Goal: Information Seeking & Learning: Check status

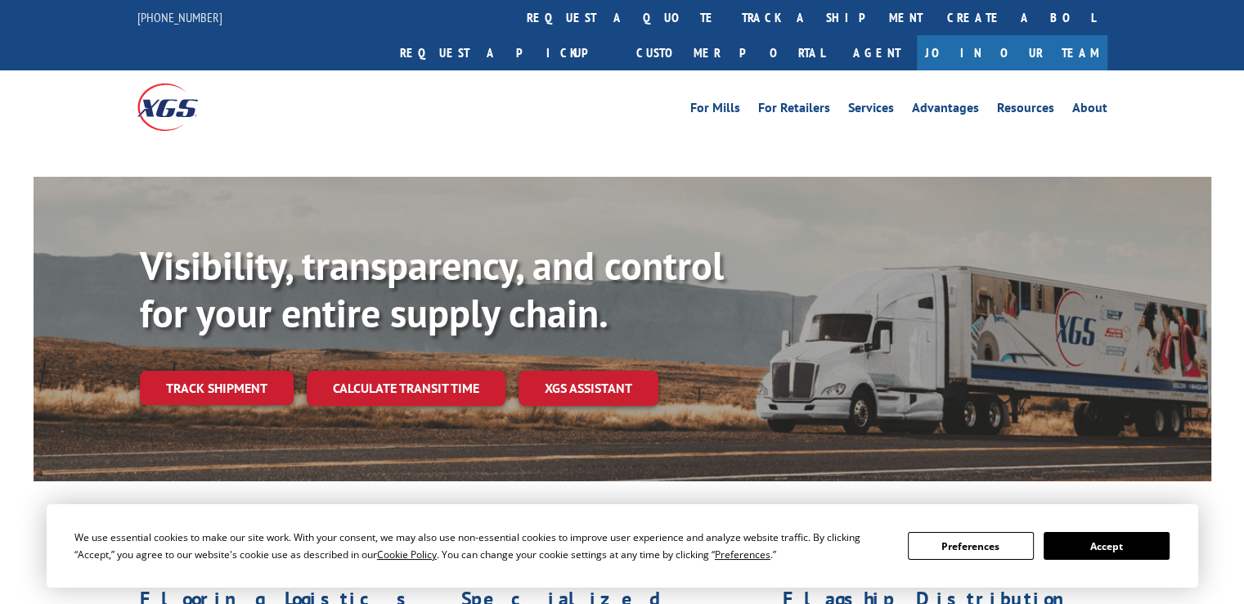
click at [176, 371] on div "Track shipment" at bounding box center [223, 388] width 167 height 34
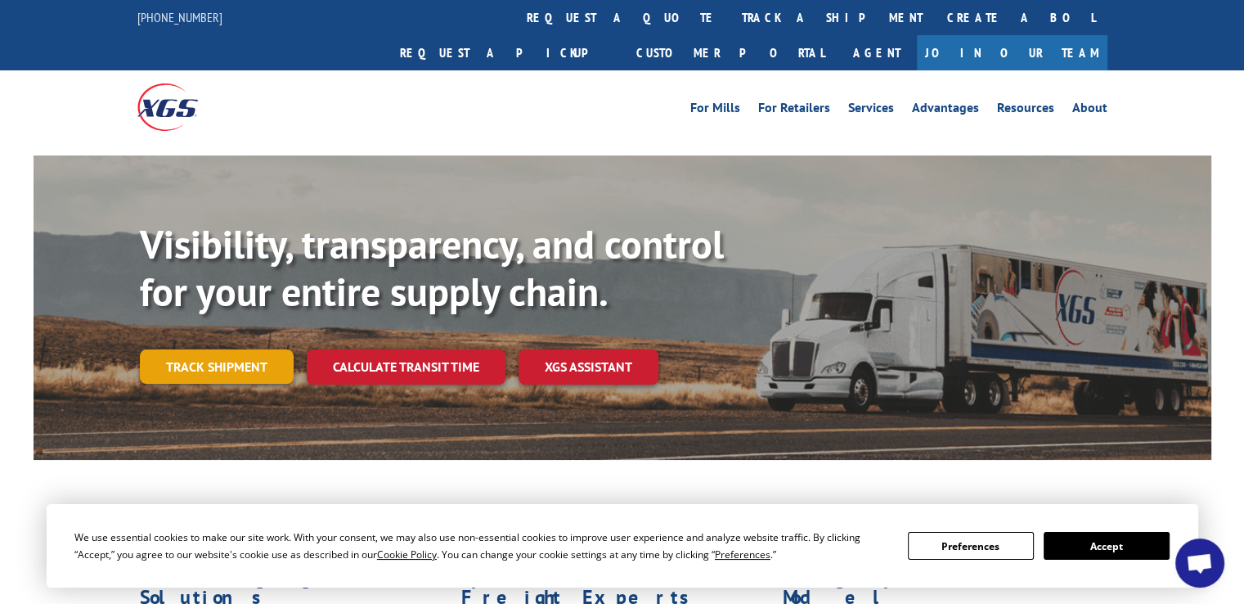
click at [191, 349] on link "Track shipment" at bounding box center [217, 366] width 154 height 34
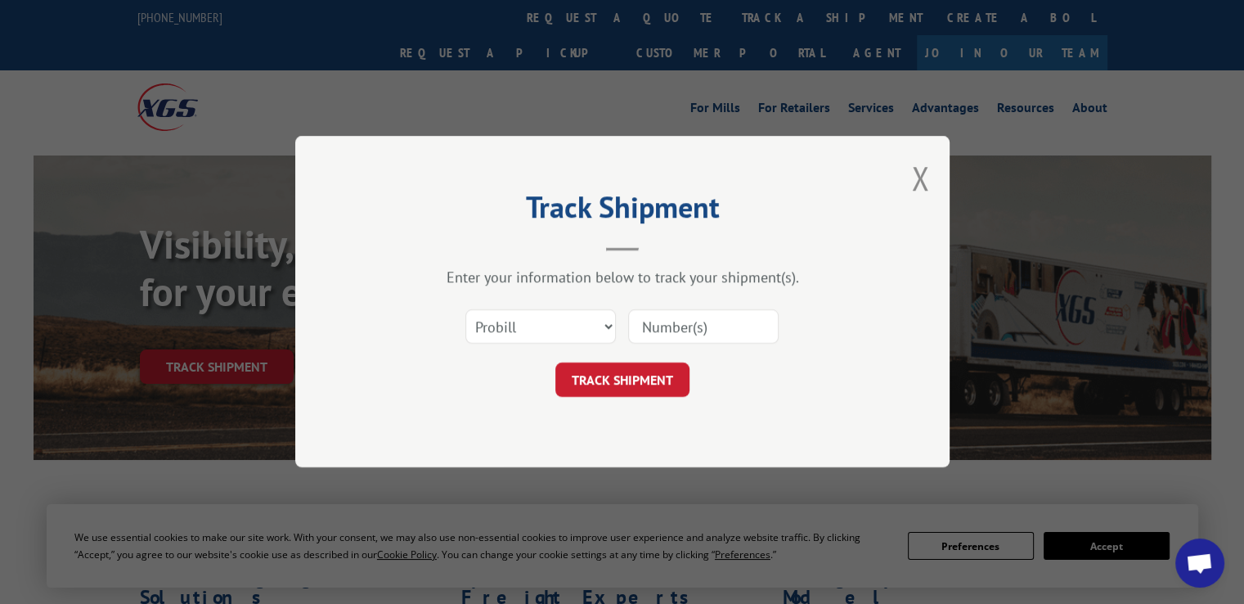
click at [672, 323] on input at bounding box center [703, 327] width 151 height 34
paste input "17207819"
type input "17207819"
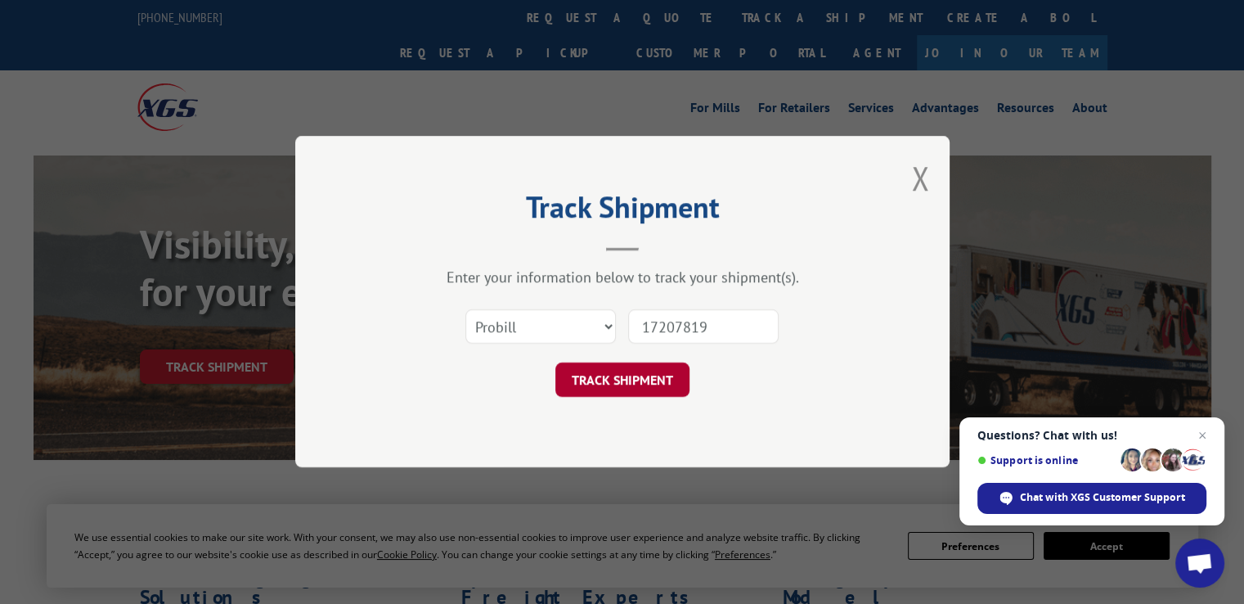
click at [660, 378] on button "TRACK SHIPMENT" at bounding box center [623, 380] width 134 height 34
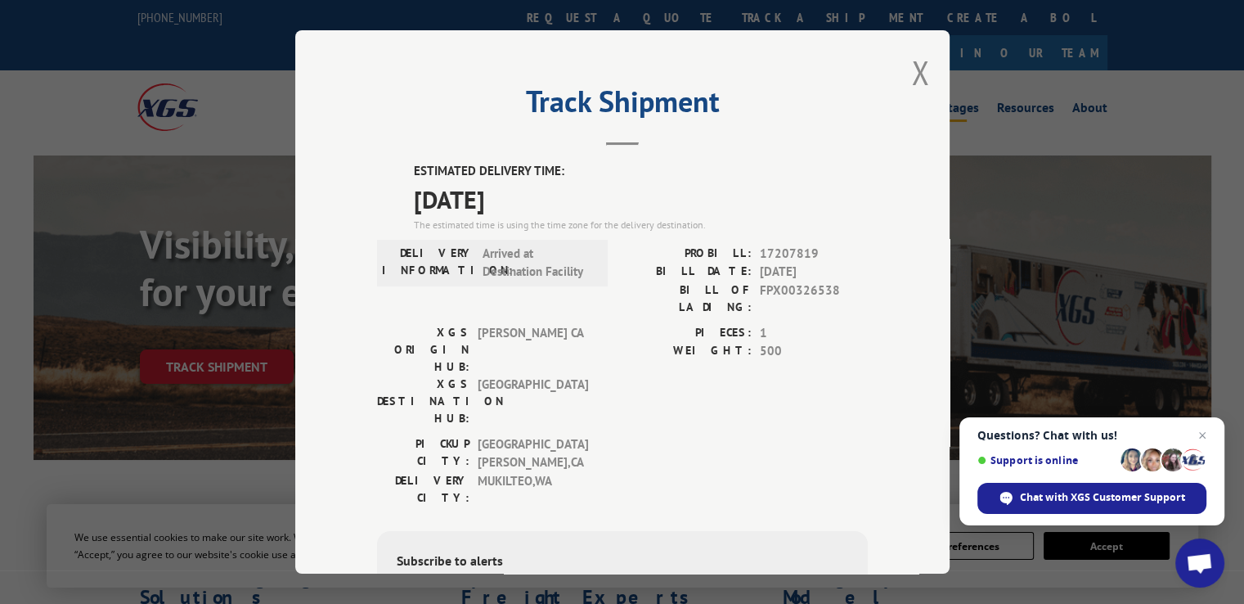
click at [917, 83] on button "Close modal" at bounding box center [920, 72] width 18 height 43
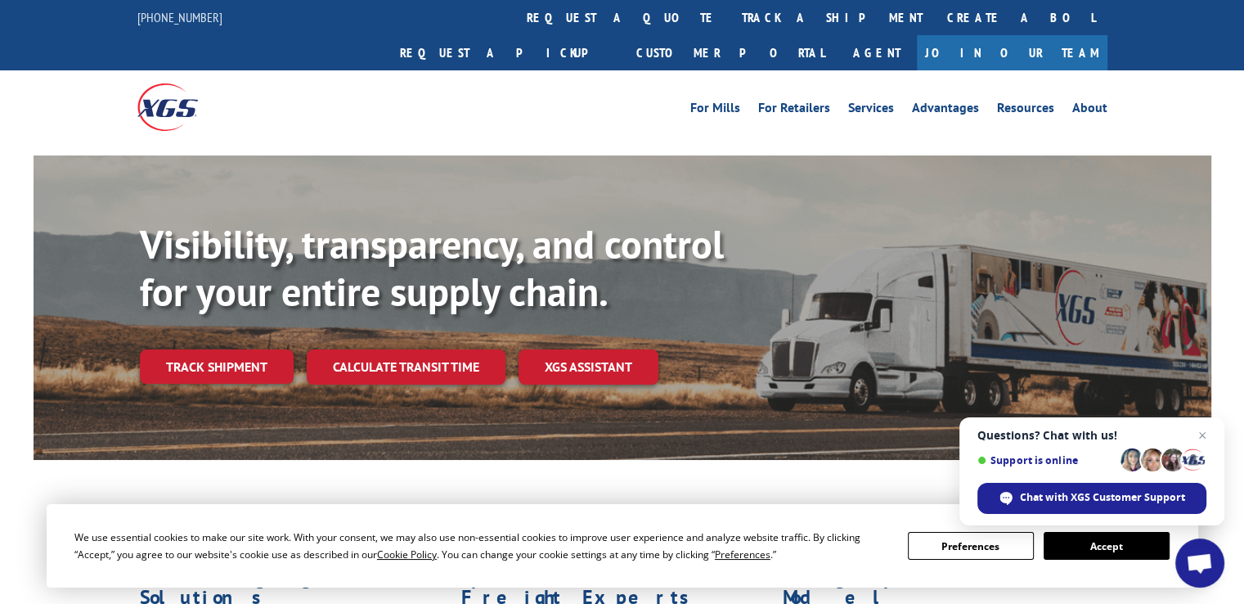
click at [52, 70] on div "For Mills For Retailers Services Advantages Resources About For Mills For Retai…" at bounding box center [622, 106] width 1244 height 73
